Goal: Find specific fact: Find specific fact

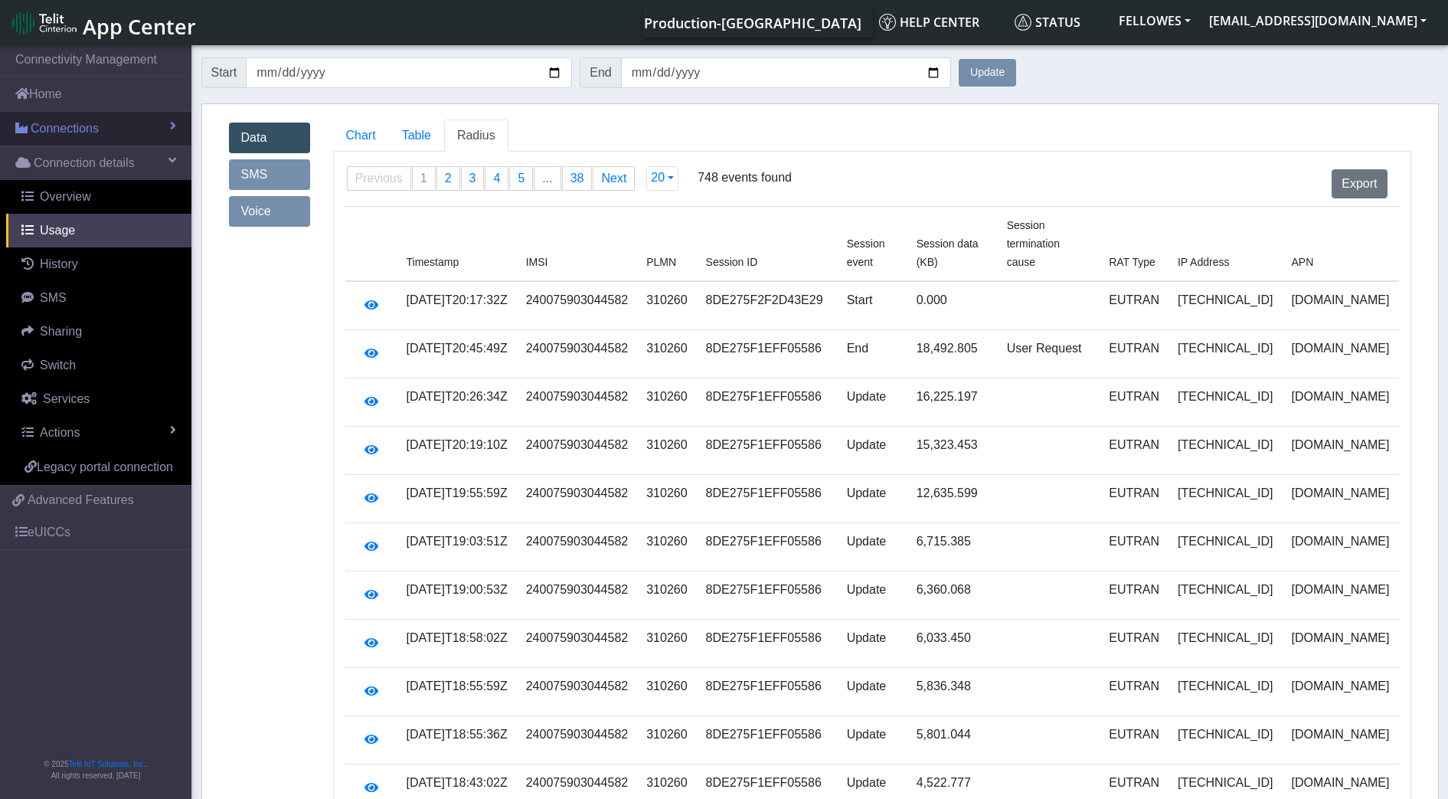
click at [81, 127] on span "Connections" at bounding box center [65, 128] width 68 height 18
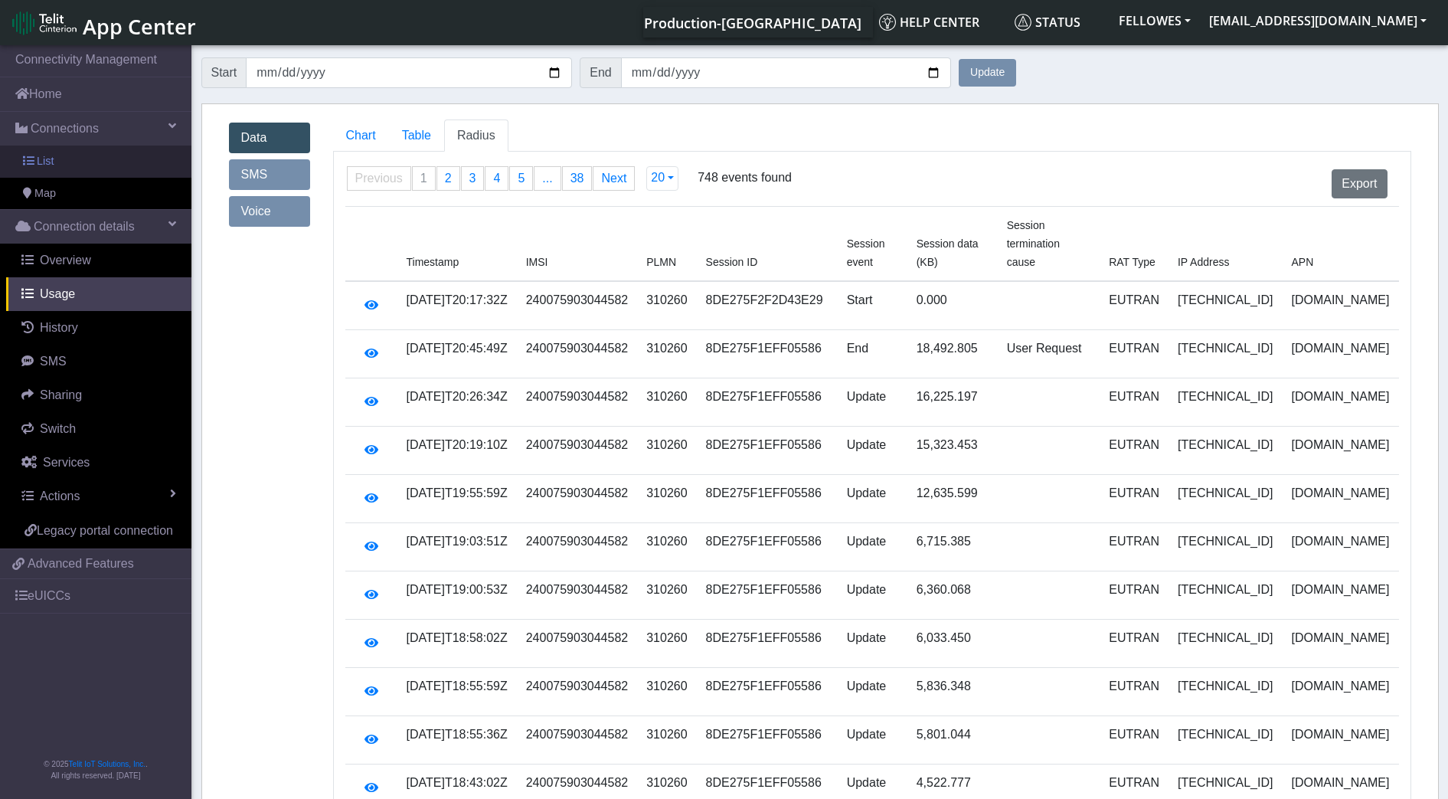
click at [90, 164] on link "List" at bounding box center [95, 161] width 191 height 32
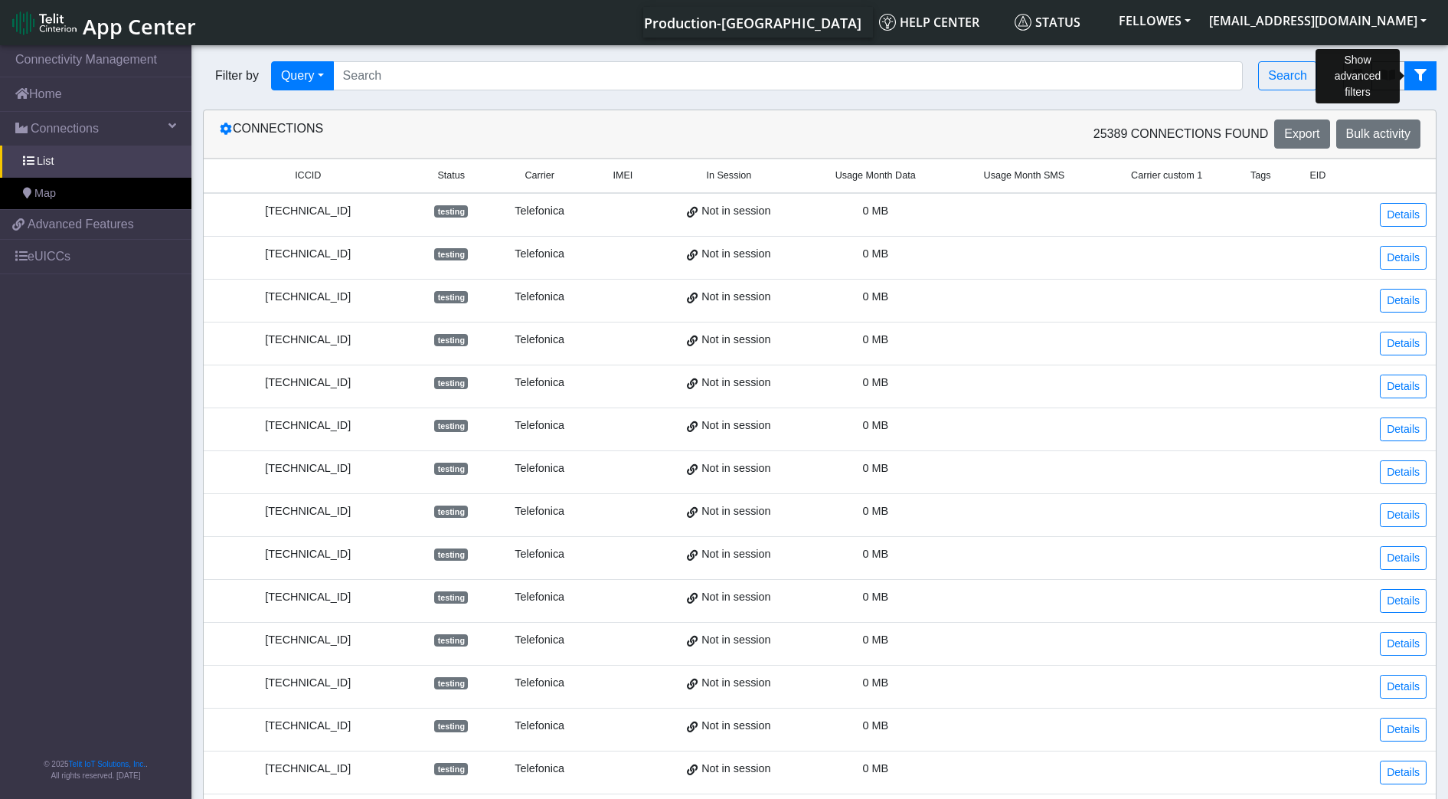
click at [1423, 70] on icon "fitlers menu" at bounding box center [1420, 75] width 12 height 12
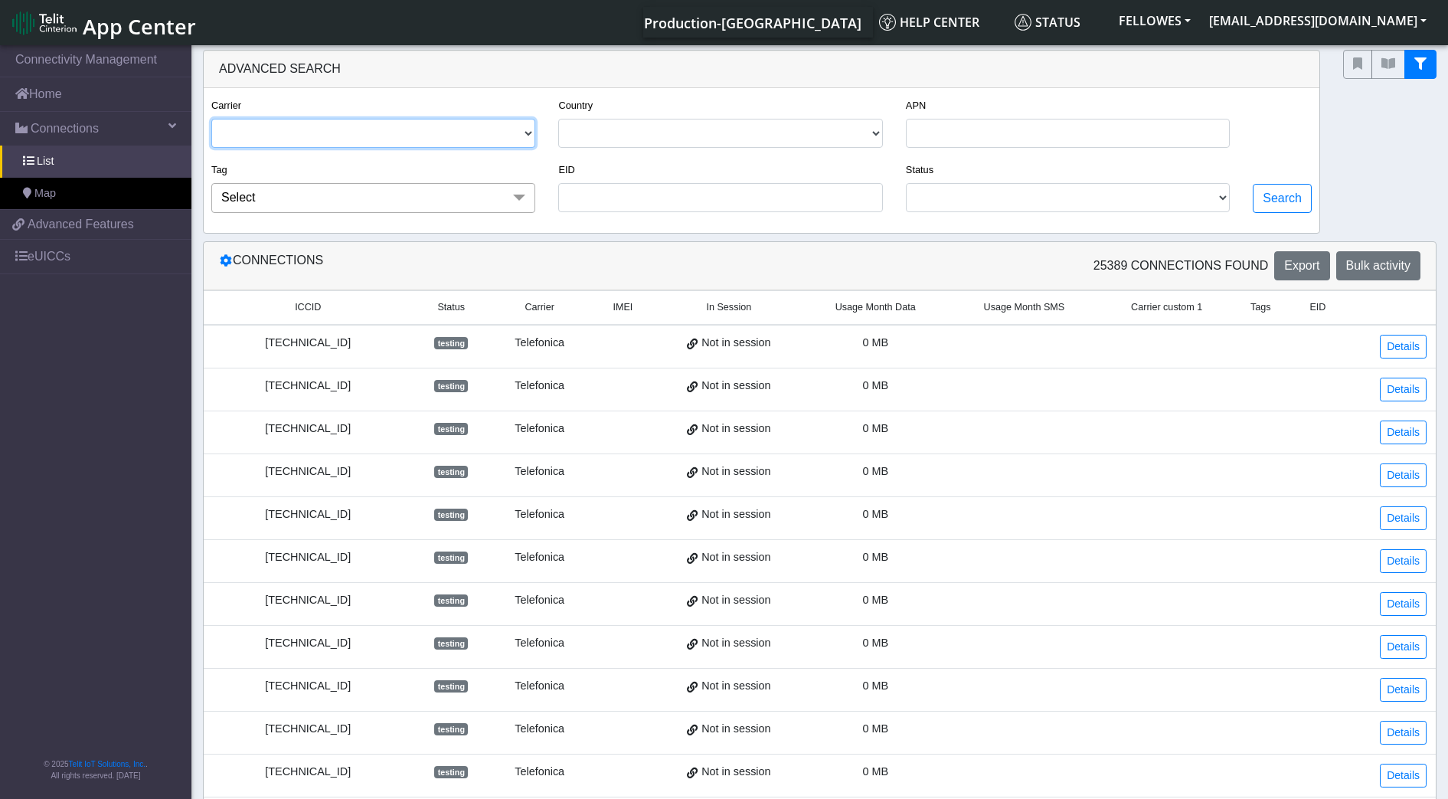
click at [518, 132] on select "TELIT AT&T-JASPER TELEFONICA" at bounding box center [373, 133] width 324 height 29
select select "telit"
click at [211, 119] on select "TELIT AT&T-JASPER TELEFONICA" at bounding box center [373, 133] width 324 height 29
click at [1282, 200] on button "Search" at bounding box center [1281, 198] width 59 height 29
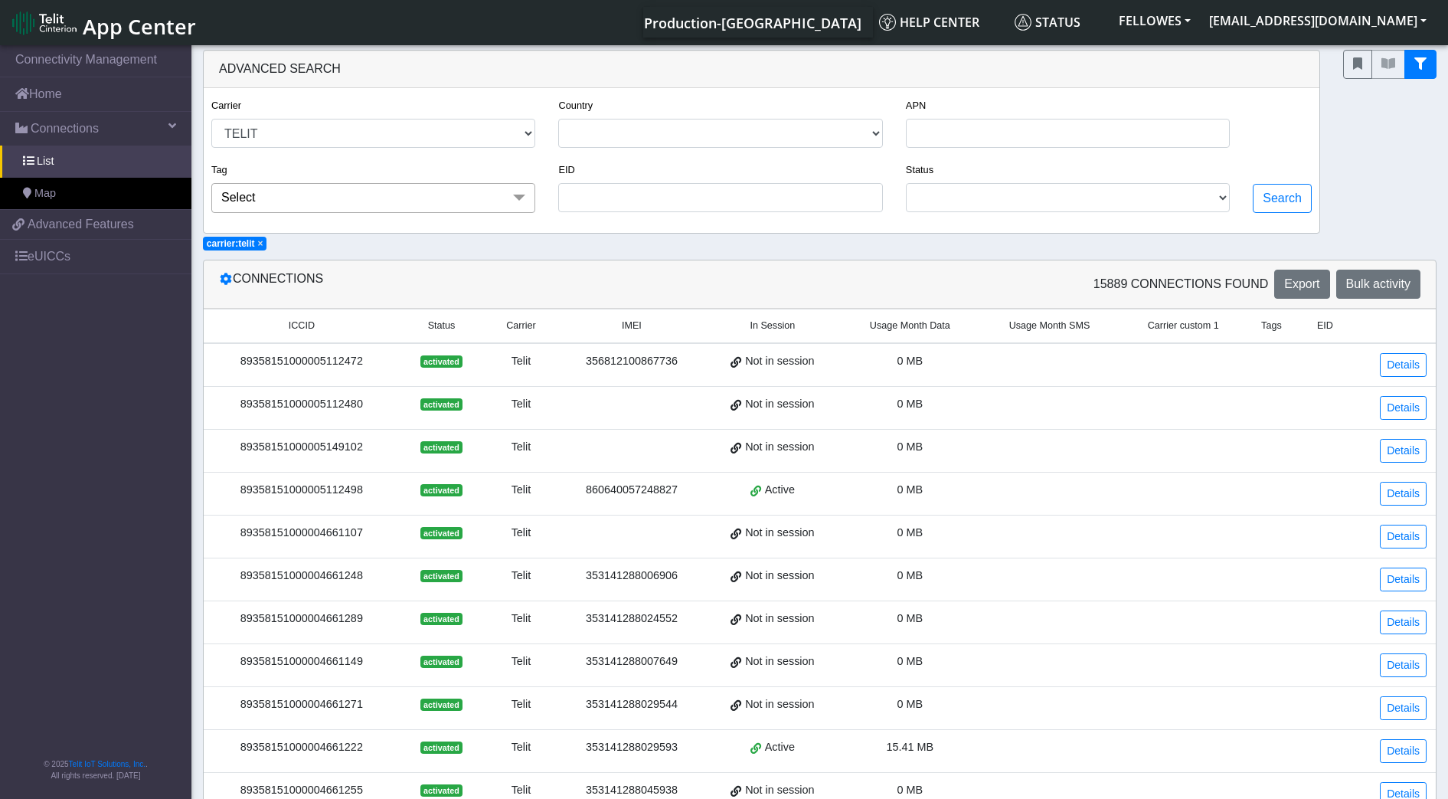
click at [894, 323] on span "Usage Month Data" at bounding box center [910, 325] width 80 height 15
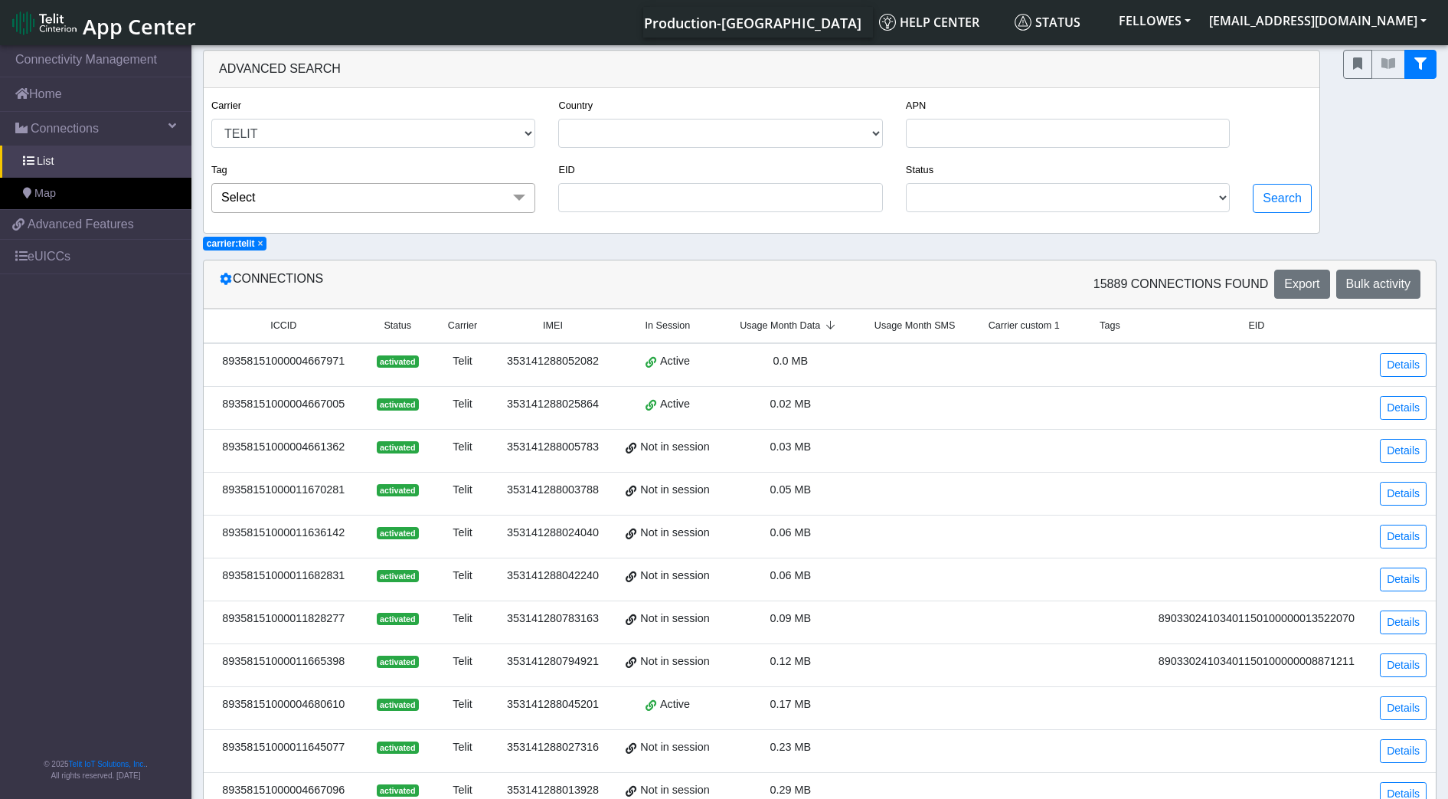
click at [787, 332] on span "Usage Month Data" at bounding box center [780, 325] width 80 height 15
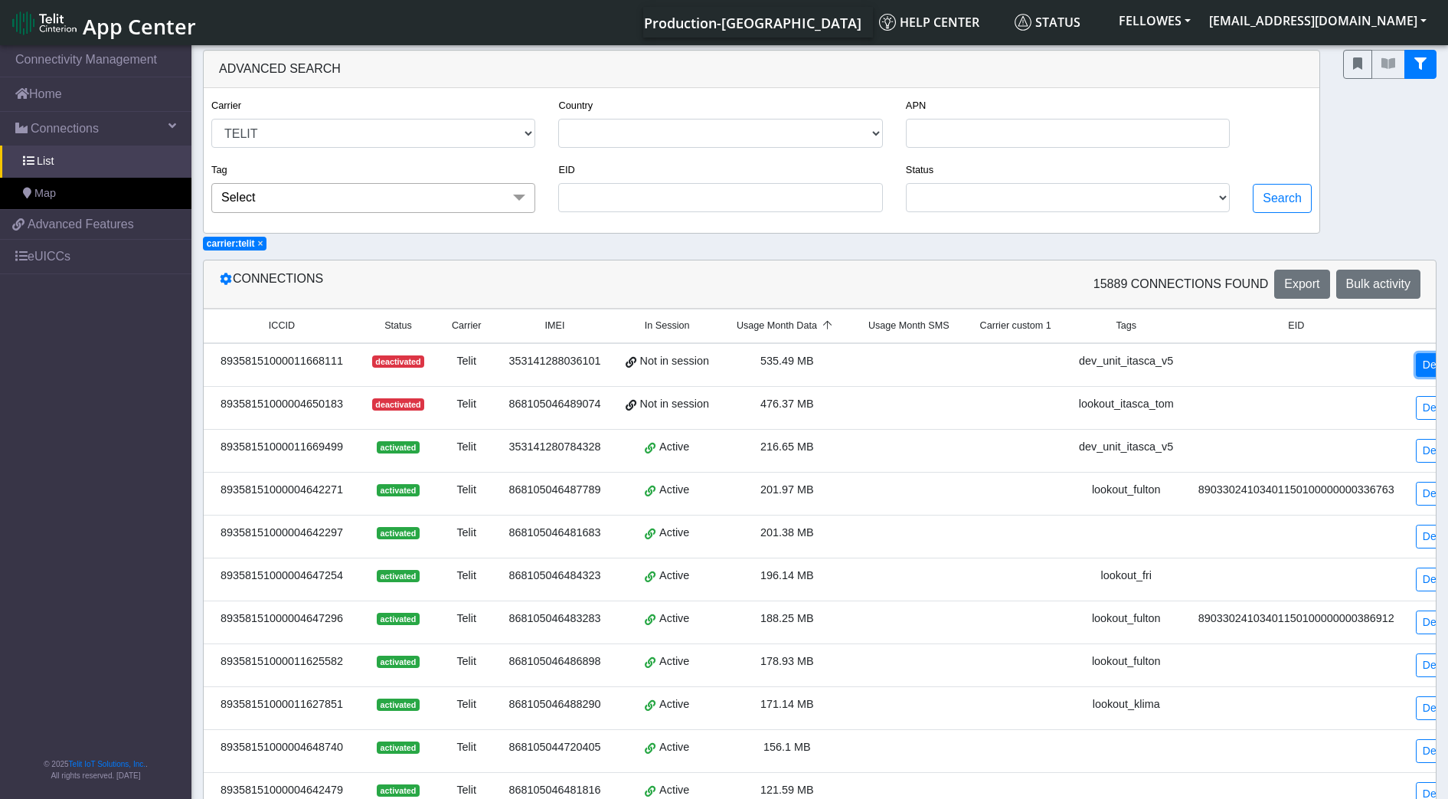
click at [1416, 363] on link "Details" at bounding box center [1439, 365] width 47 height 24
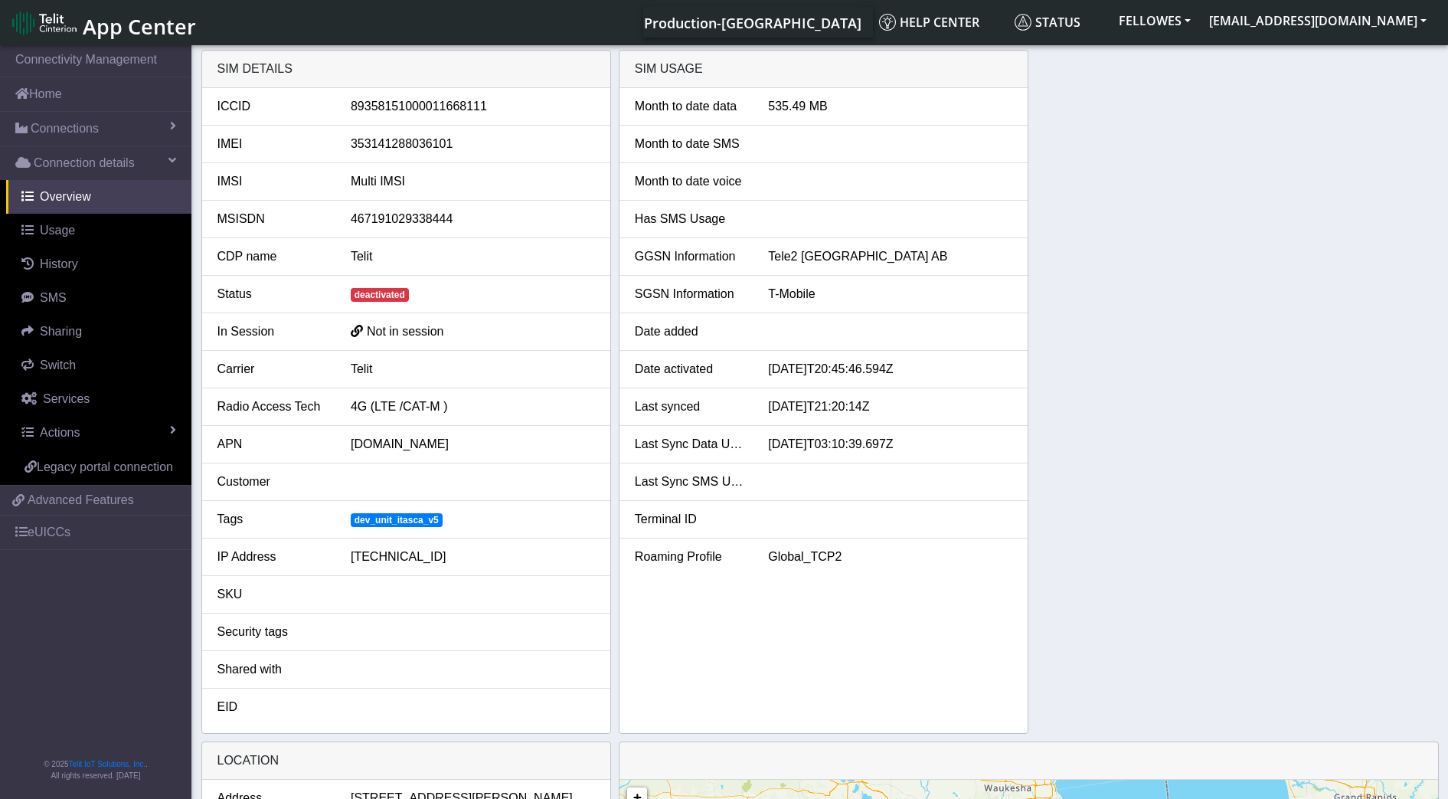
click at [420, 139] on div "353141288036101" at bounding box center [472, 144] width 267 height 18
copy div "353141288036101"
